Goal: Task Accomplishment & Management: Manage account settings

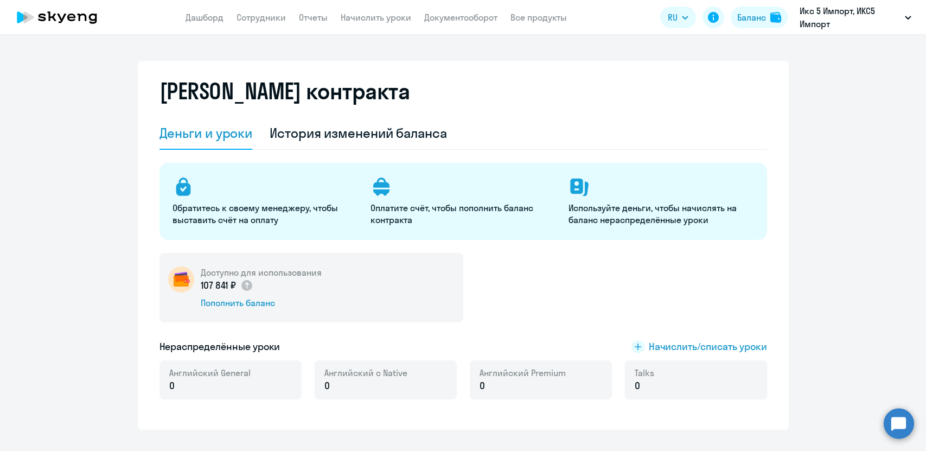
select select "english_adult_not_native_speaker"
click at [249, 20] on link "Сотрудники" at bounding box center [261, 17] width 49 height 11
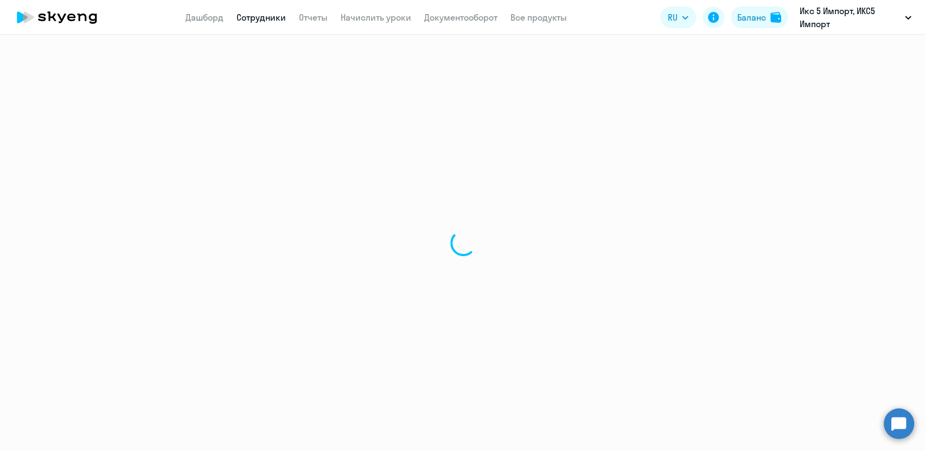
select select "30"
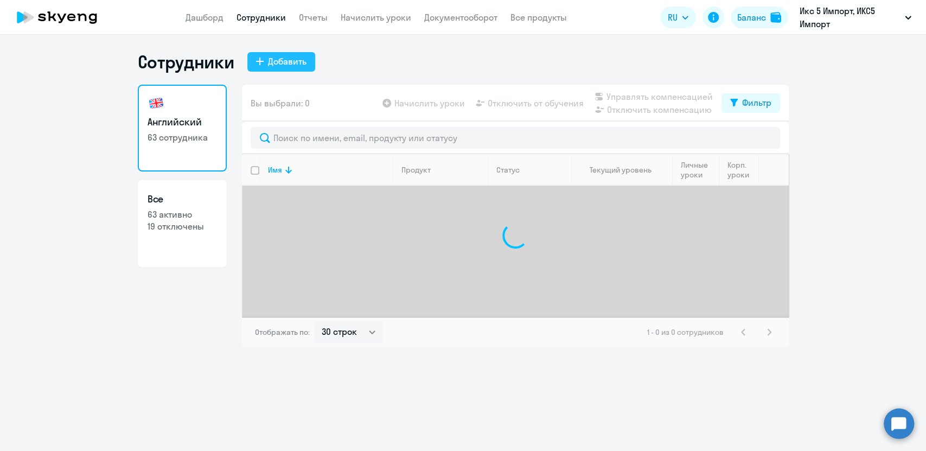
click at [290, 67] on div "Добавить" at bounding box center [287, 61] width 39 height 13
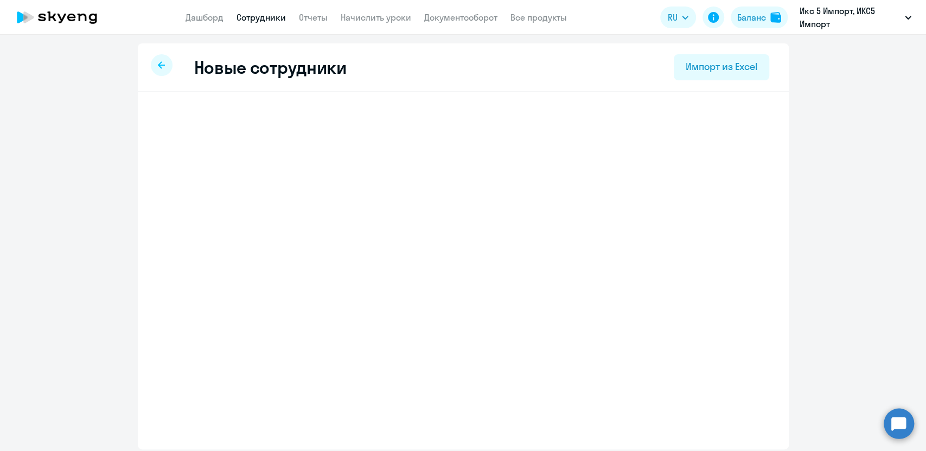
select select "english_adult_not_native_speaker"
select select "3"
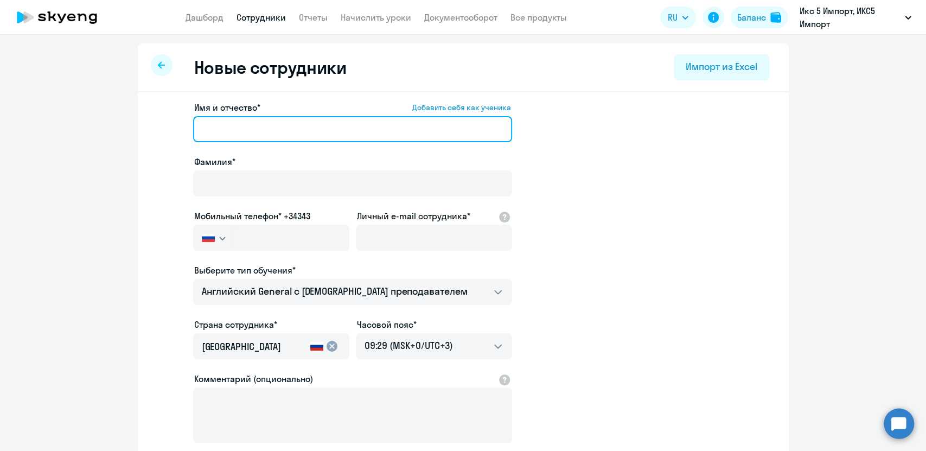
click at [412, 125] on input "Имя и отчество* Добавить себя как ученика" at bounding box center [352, 129] width 319 height 26
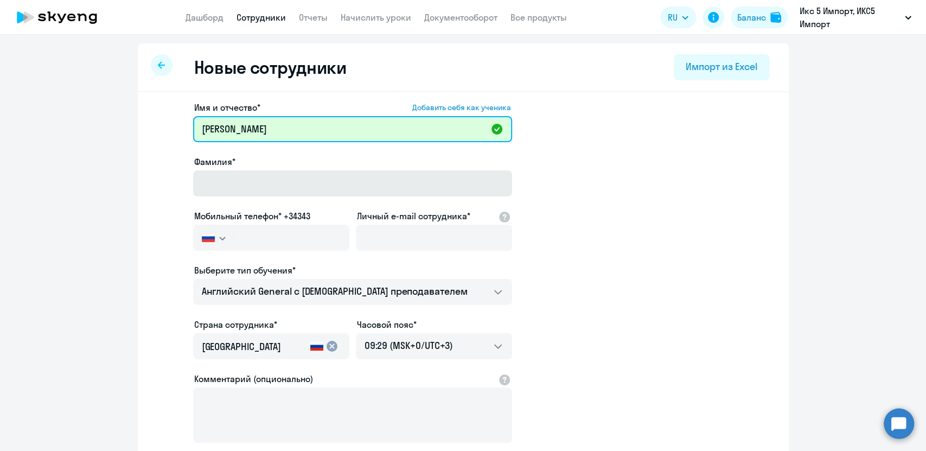
type input "[PERSON_NAME]"
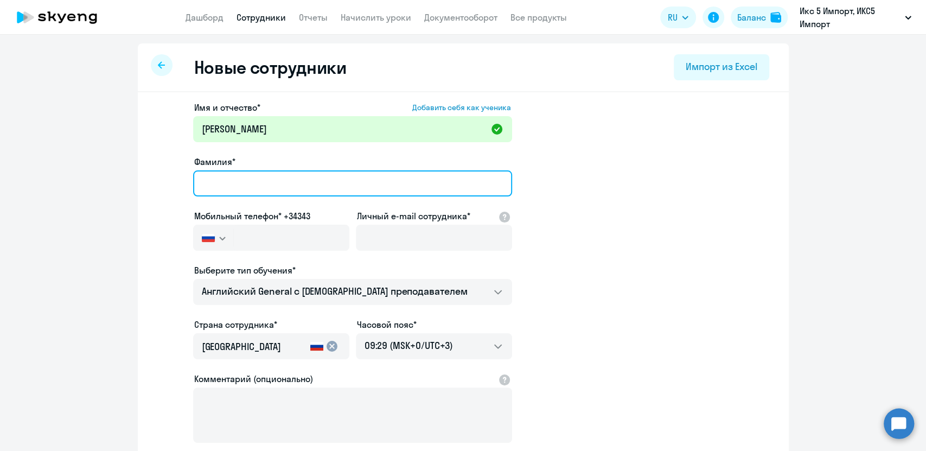
click at [442, 174] on input "Фамилия*" at bounding box center [352, 183] width 319 height 26
type input "[PERSON_NAME]"
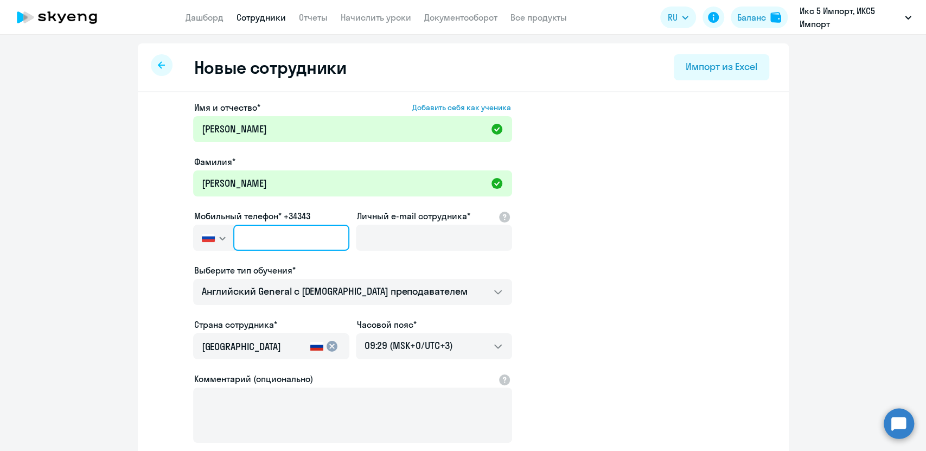
click at [253, 239] on input "text" at bounding box center [291, 238] width 116 height 26
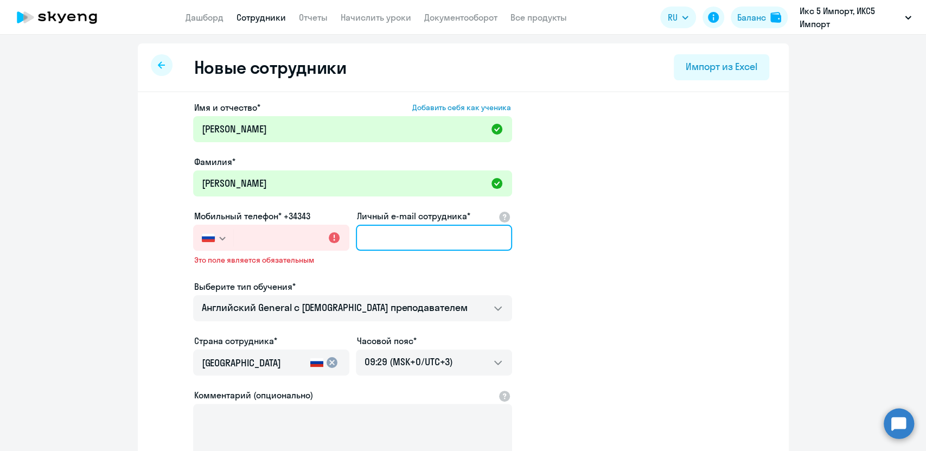
click at [379, 236] on input "Личный e-mail сотрудника*" at bounding box center [434, 238] width 156 height 26
paste input "[EMAIL_ADDRESS][DOMAIN_NAME]"
type input "[EMAIL_ADDRESS][DOMAIN_NAME]"
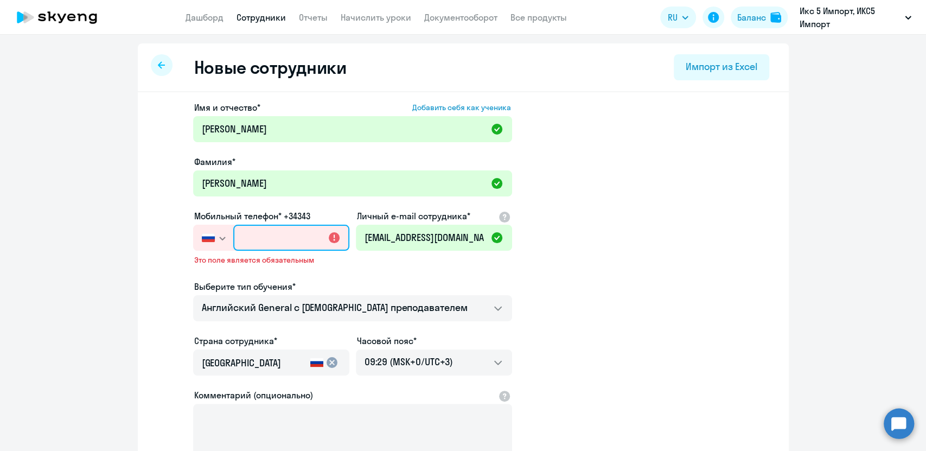
click at [260, 238] on input "text" at bounding box center [291, 238] width 116 height 26
paste input "[PHONE_NUMBER]"
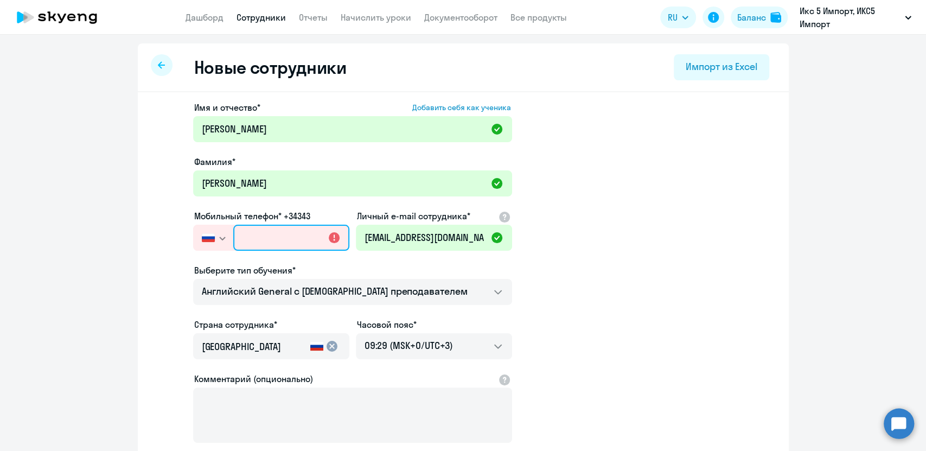
type input "[PHONE_NUMBER]"
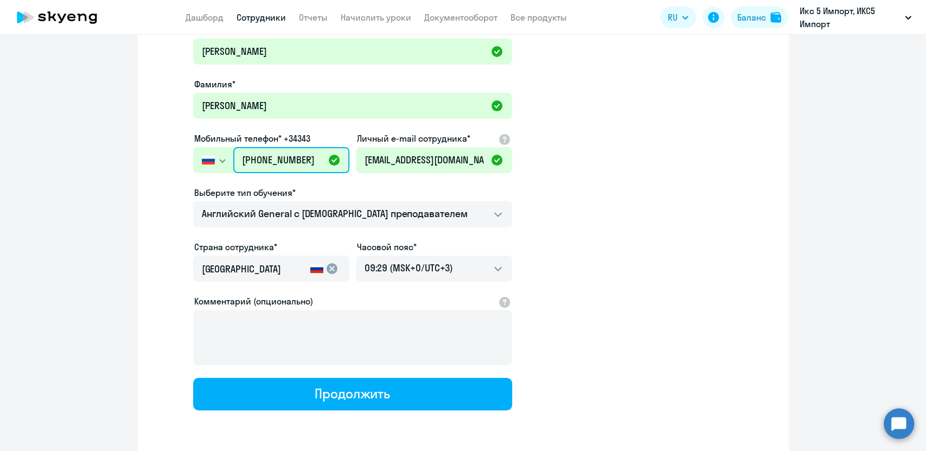
scroll to position [79, 0]
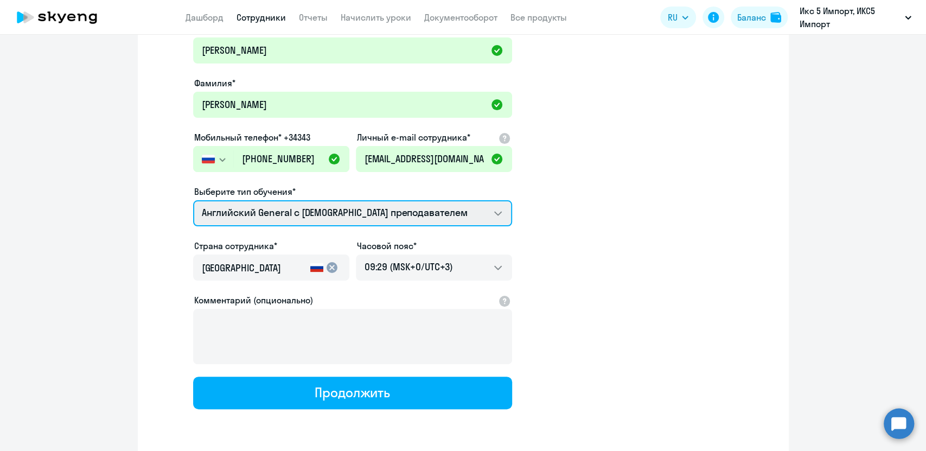
click at [451, 214] on select "Английский General с [DEMOGRAPHIC_DATA] преподавателем Премиум [DEMOGRAPHIC_DAT…" at bounding box center [352, 213] width 319 height 26
select select "english_adult_native_speaker"
click at [193, 200] on select "Английский General с [DEMOGRAPHIC_DATA] преподавателем Премиум [DEMOGRAPHIC_DAT…" at bounding box center [352, 213] width 319 height 26
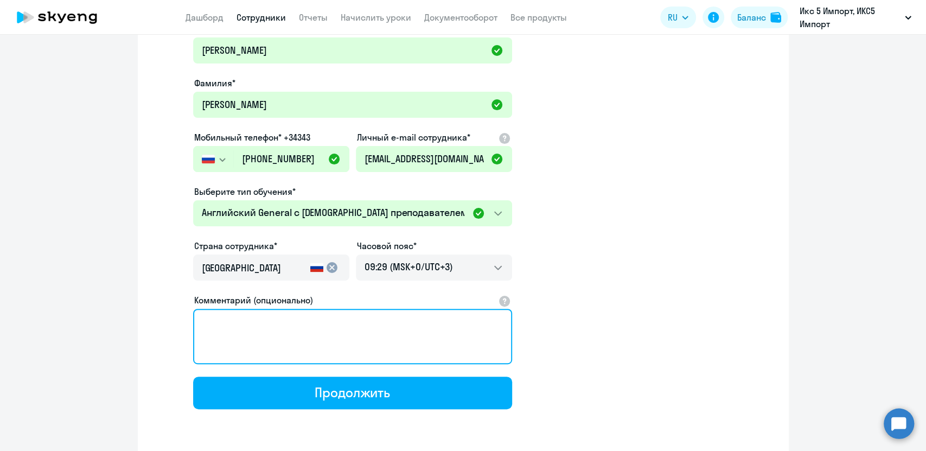
click at [387, 341] on textarea "Комментарий (опционально)" at bounding box center [352, 336] width 319 height 55
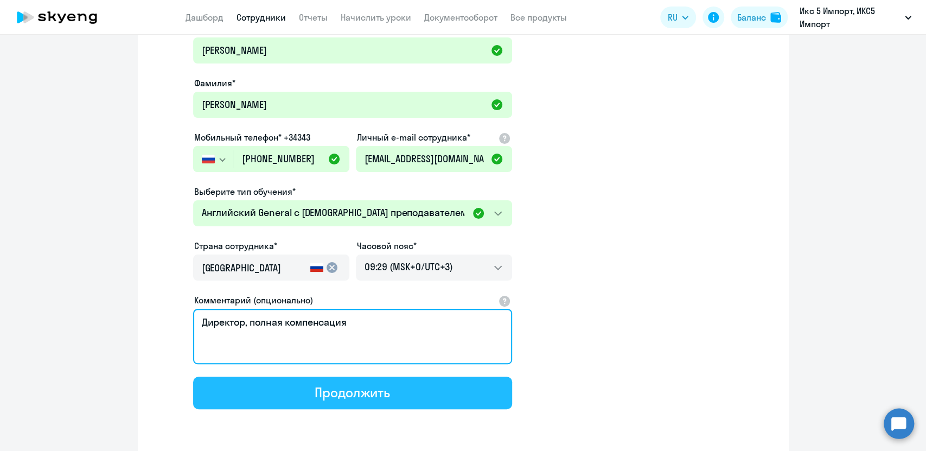
type textarea "Директор, полная компенсация"
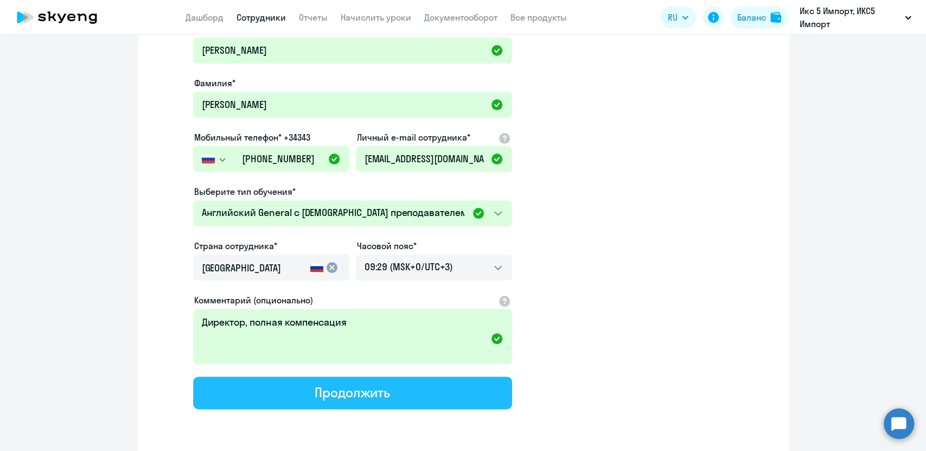
click at [378, 396] on div "Продолжить" at bounding box center [352, 392] width 75 height 17
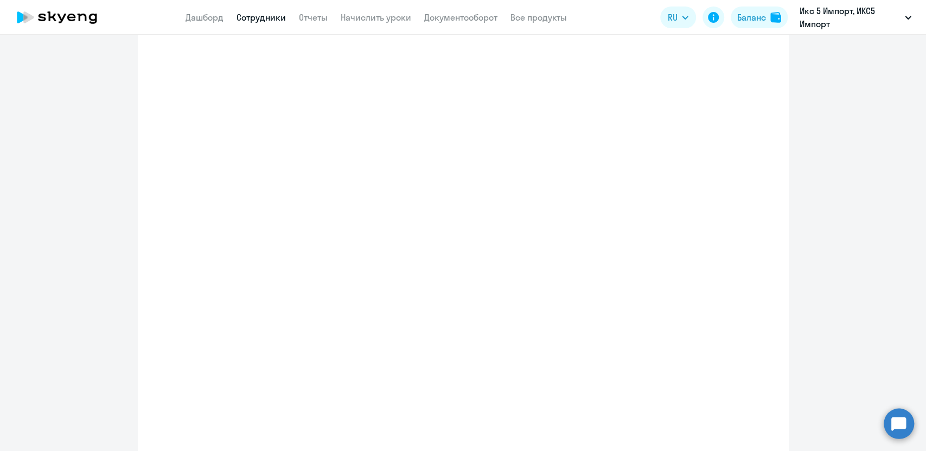
select select "english_adult_native_speaker"
select select "3"
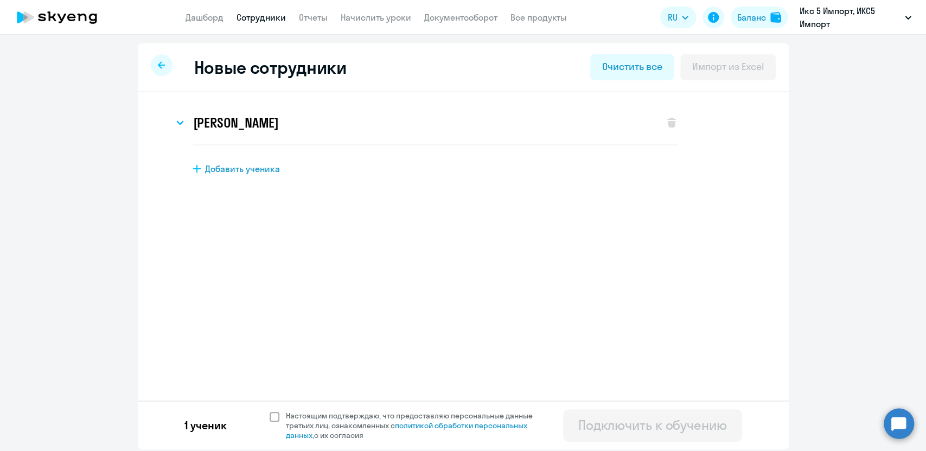
click at [270, 415] on span at bounding box center [275, 417] width 10 height 10
click at [270, 411] on input "Настоящим подтверждаю, что предоставляю персональные данные третьих лиц, ознако…" at bounding box center [269, 410] width 1 height 1
checkbox input "true"
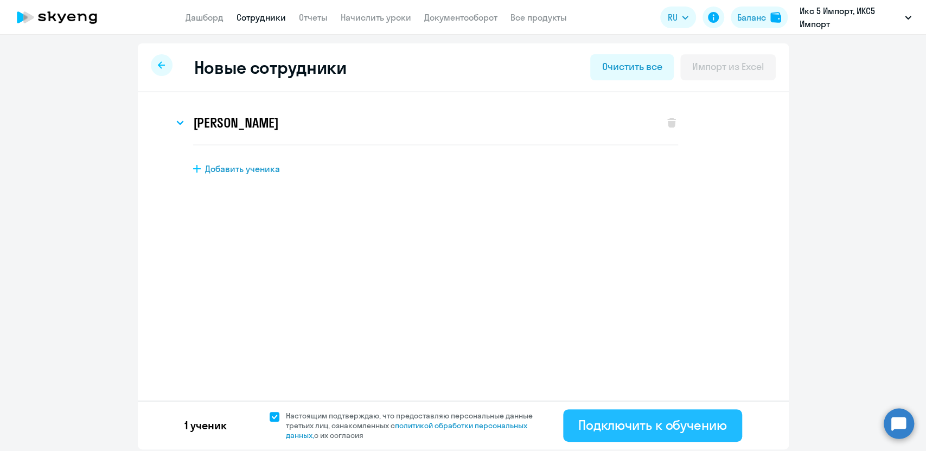
click at [669, 430] on div "Подключить к обучению" at bounding box center [653, 424] width 149 height 17
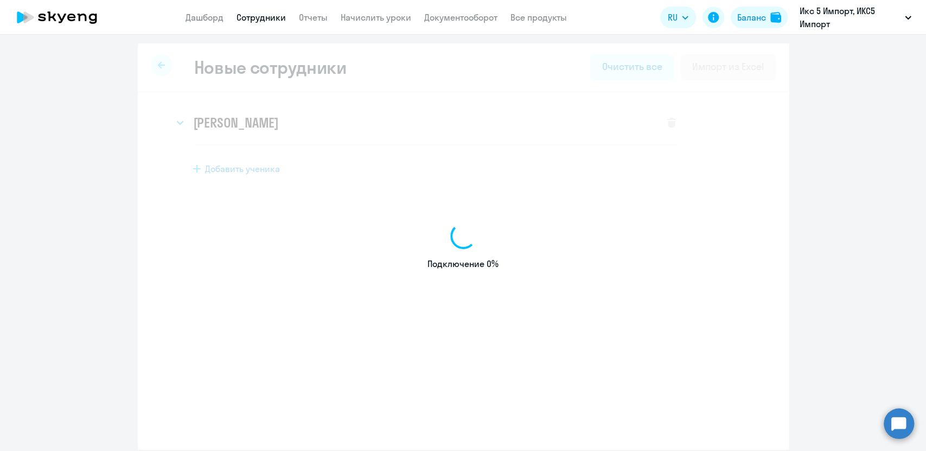
select select "english_adult_not_native_speaker"
select select "3"
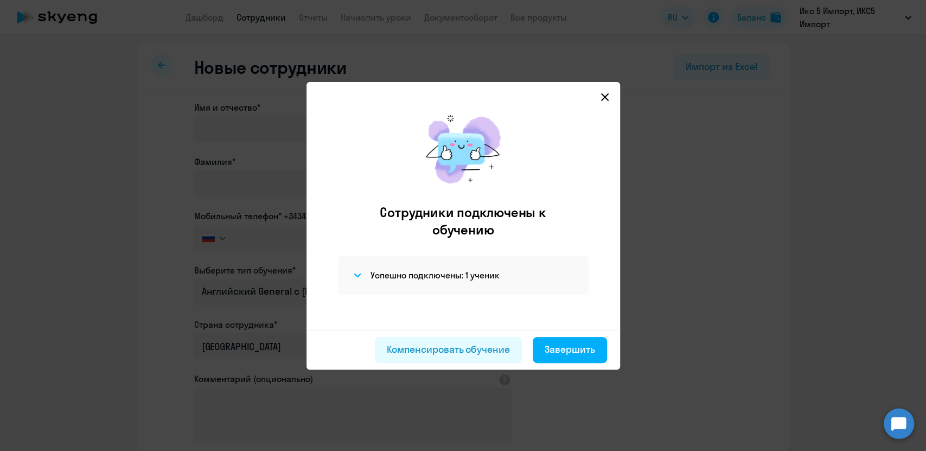
click at [605, 104] on div "Сотрудники подключены к обучению Успешно подключены: 1 ученик" at bounding box center [463, 217] width 296 height 226
click at [607, 94] on icon at bounding box center [605, 97] width 8 height 8
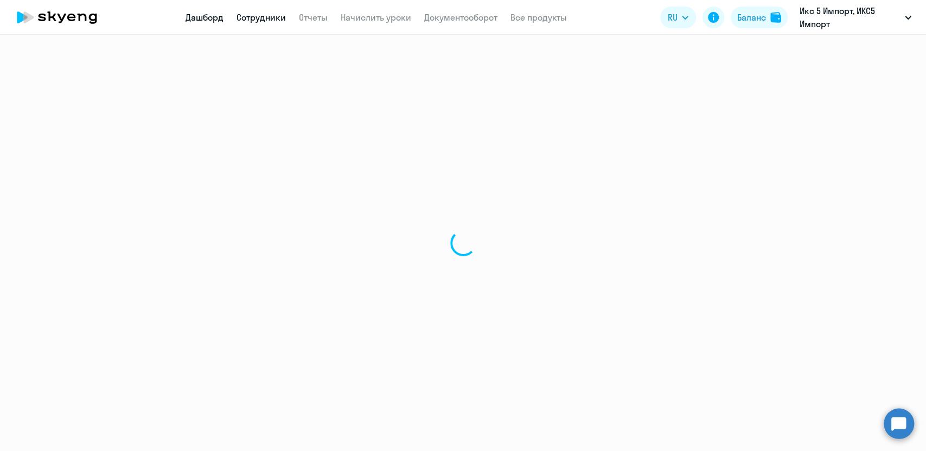
select select "30"
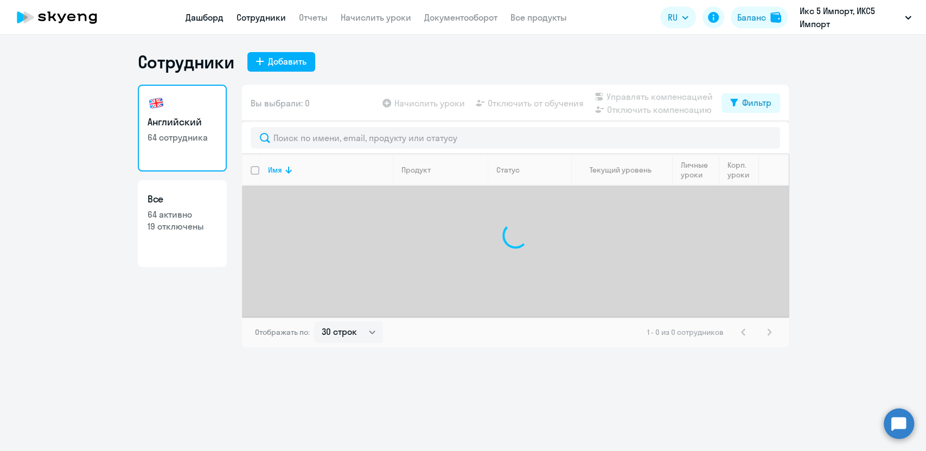
click at [215, 21] on link "Дашборд" at bounding box center [205, 17] width 38 height 11
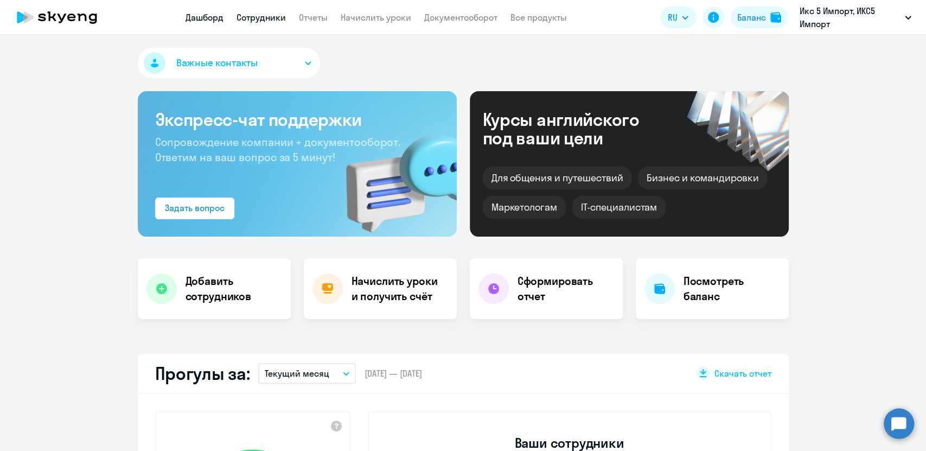
click at [255, 16] on link "Сотрудники" at bounding box center [261, 17] width 49 height 11
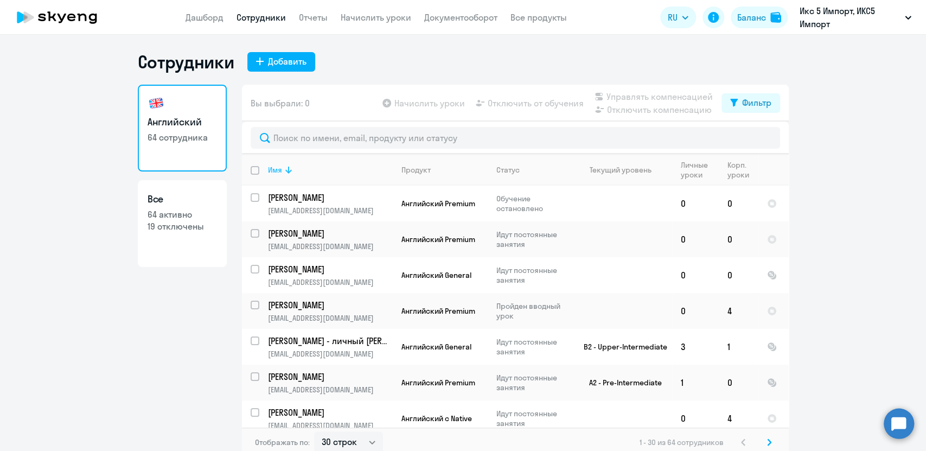
click at [270, 173] on div "Имя" at bounding box center [275, 170] width 14 height 10
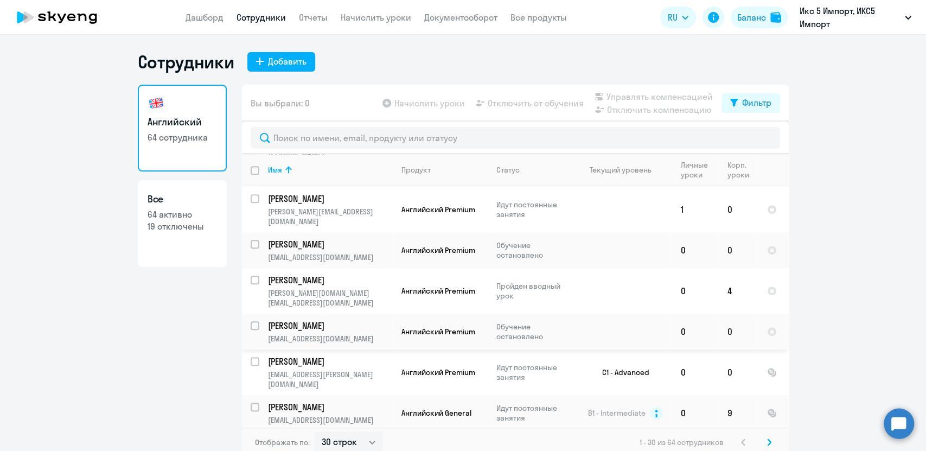
scroll to position [7, 0]
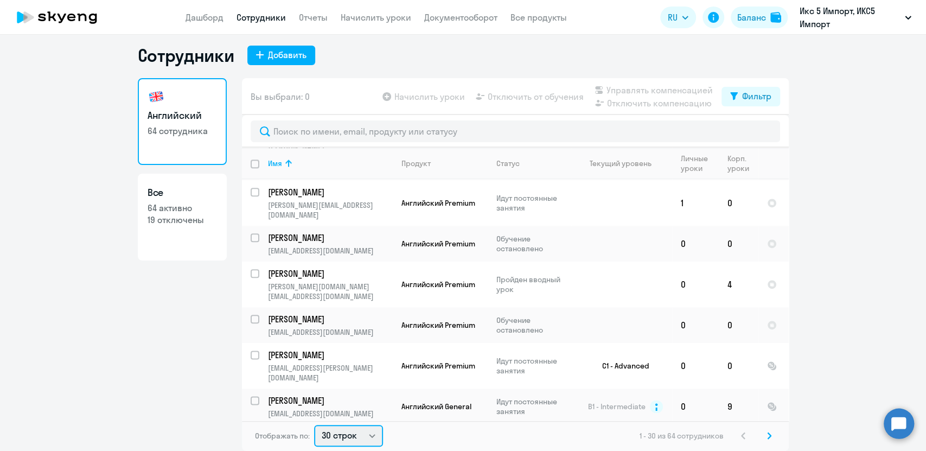
click at [347, 437] on select "30 строк 50 строк 100 строк" at bounding box center [348, 436] width 69 height 22
select select "100"
click at [314, 425] on select "30 строк 50 строк 100 строк" at bounding box center [348, 436] width 69 height 22
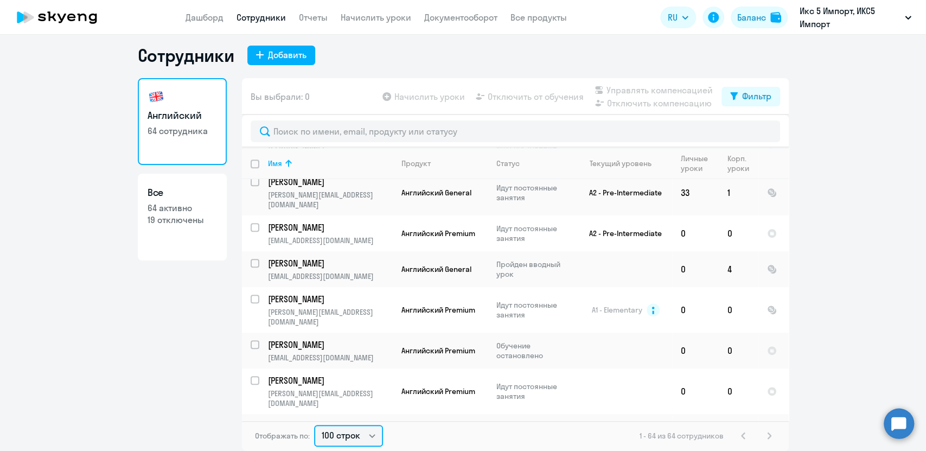
scroll to position [516, 0]
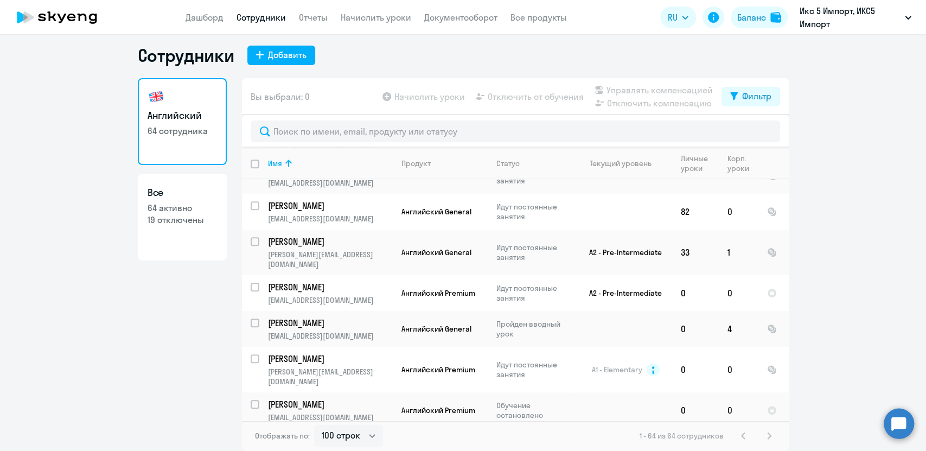
click at [378, 11] on app-menu-item-link "Начислить уроки" at bounding box center [376, 18] width 71 height 14
click at [378, 18] on link "Начислить уроки" at bounding box center [376, 17] width 71 height 11
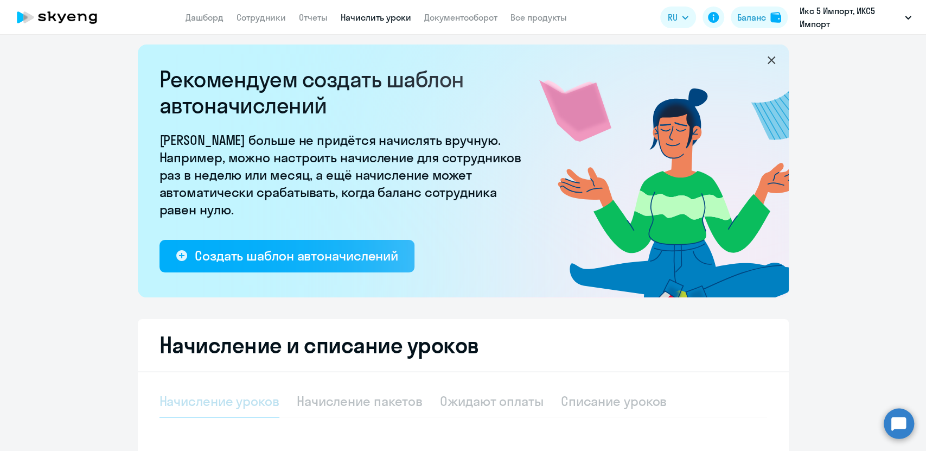
select select "10"
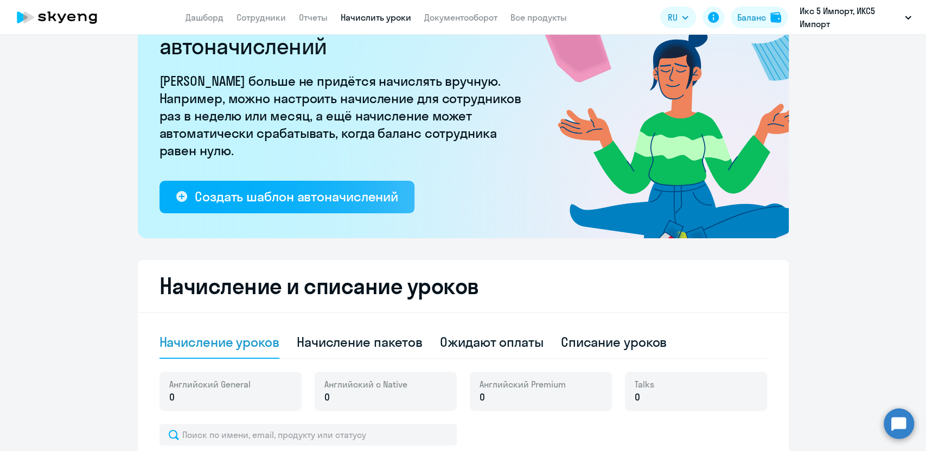
scroll to position [67, 0]
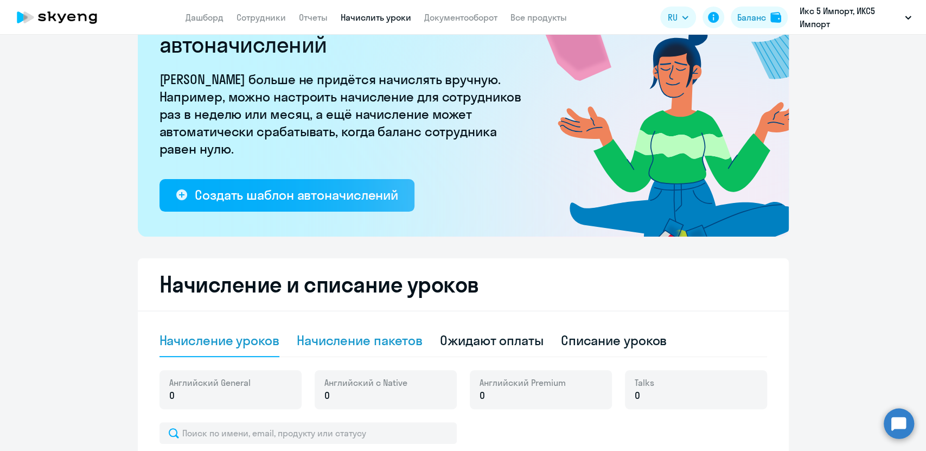
click at [387, 342] on div "Начисление пакетов" at bounding box center [360, 340] width 126 height 17
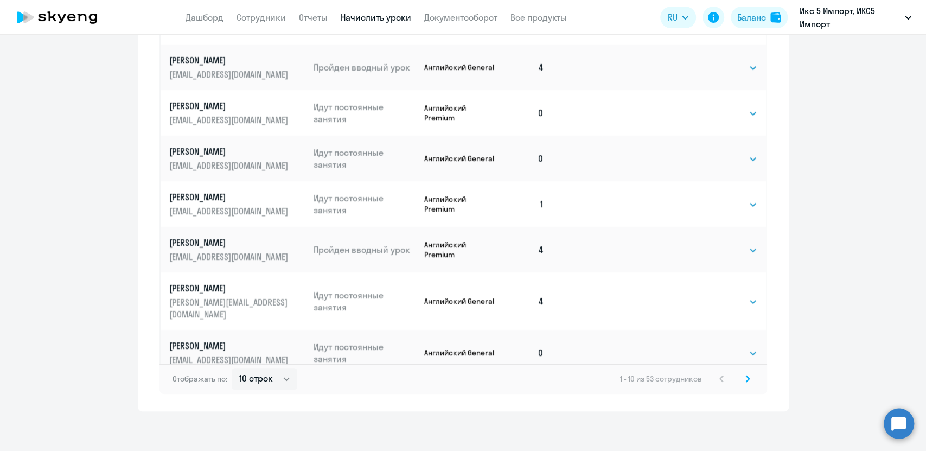
scroll to position [695, 0]
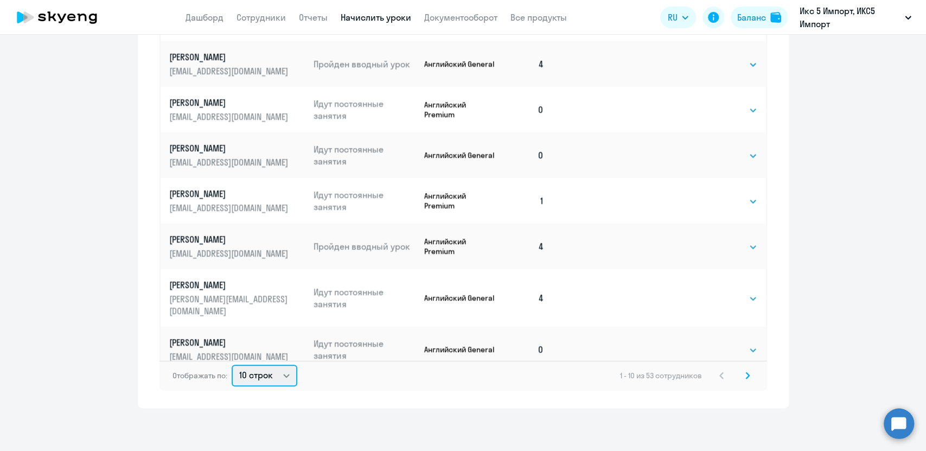
click at [260, 376] on select "10 строк 30 строк 50 строк" at bounding box center [265, 376] width 66 height 22
select select "50"
click at [232, 365] on select "10 строк 30 строк 50 строк" at bounding box center [265, 376] width 66 height 22
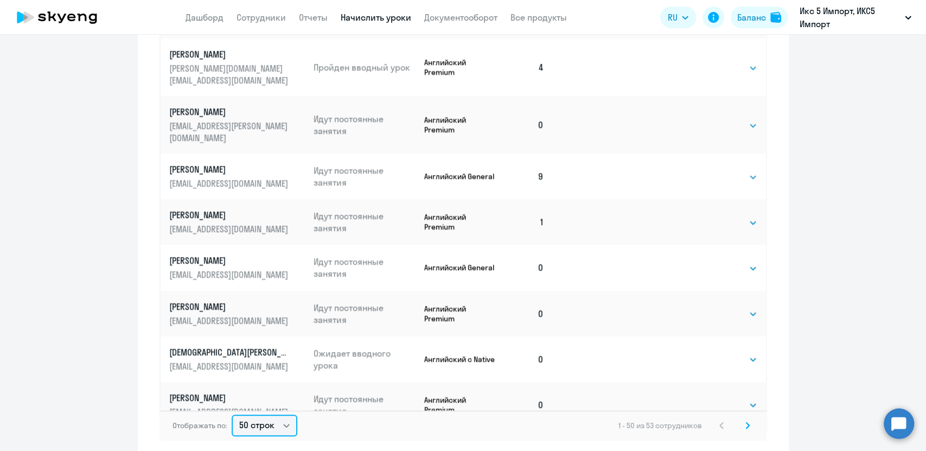
scroll to position [1015, 0]
click at [723, 352] on select "Выбрать 4 8 16 32 64" at bounding box center [735, 358] width 45 height 13
select select "4"
click at [713, 352] on select "Выбрать 4 8 16 32 64" at bounding box center [735, 358] width 45 height 13
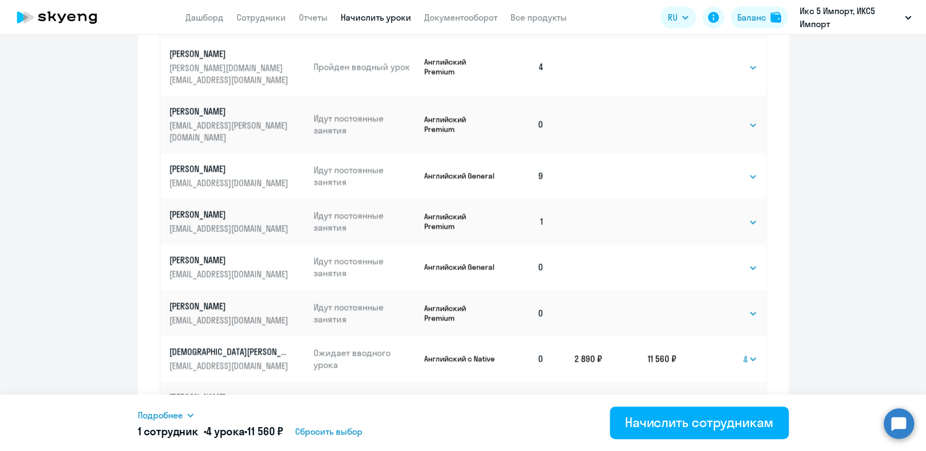
scroll to position [693, 0]
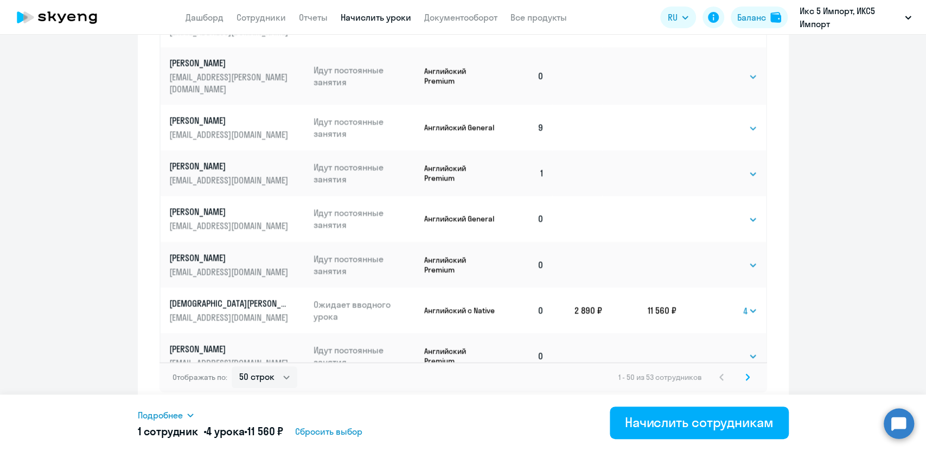
click at [182, 411] on span "Подробнее" at bounding box center [160, 415] width 45 height 13
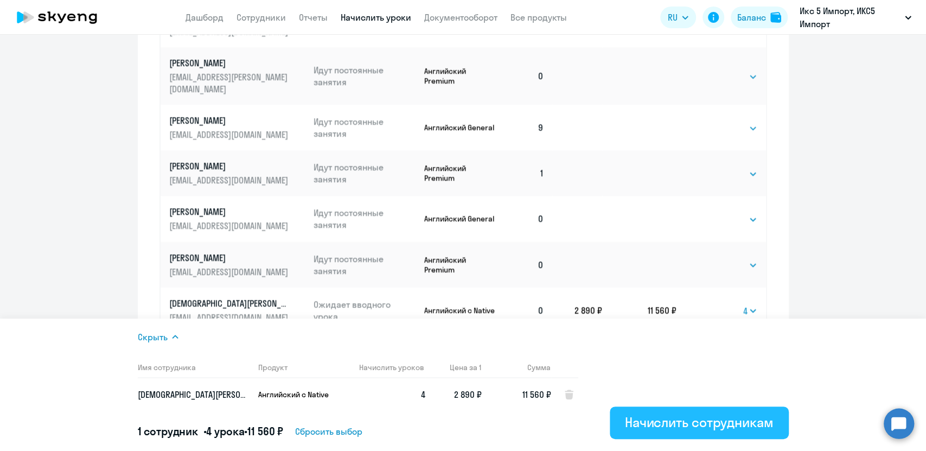
click at [682, 414] on div "Начислить сотрудникам" at bounding box center [699, 422] width 149 height 17
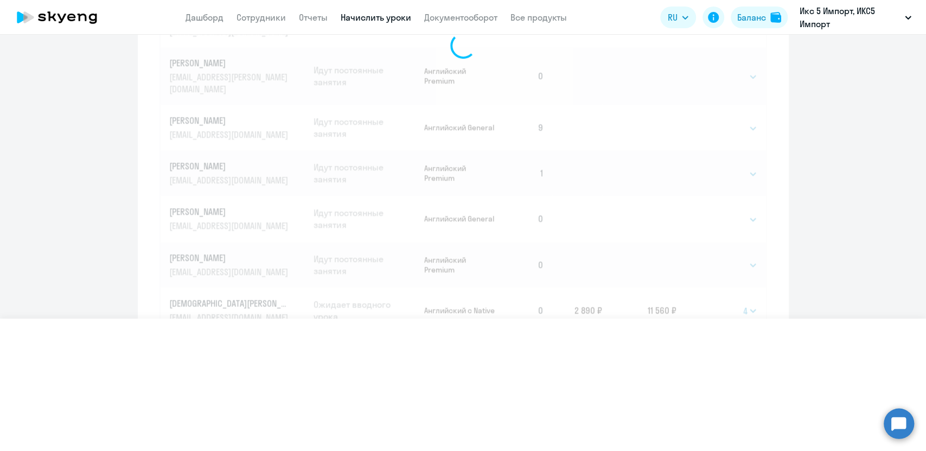
select select
